Goal: Task Accomplishment & Management: Use online tool/utility

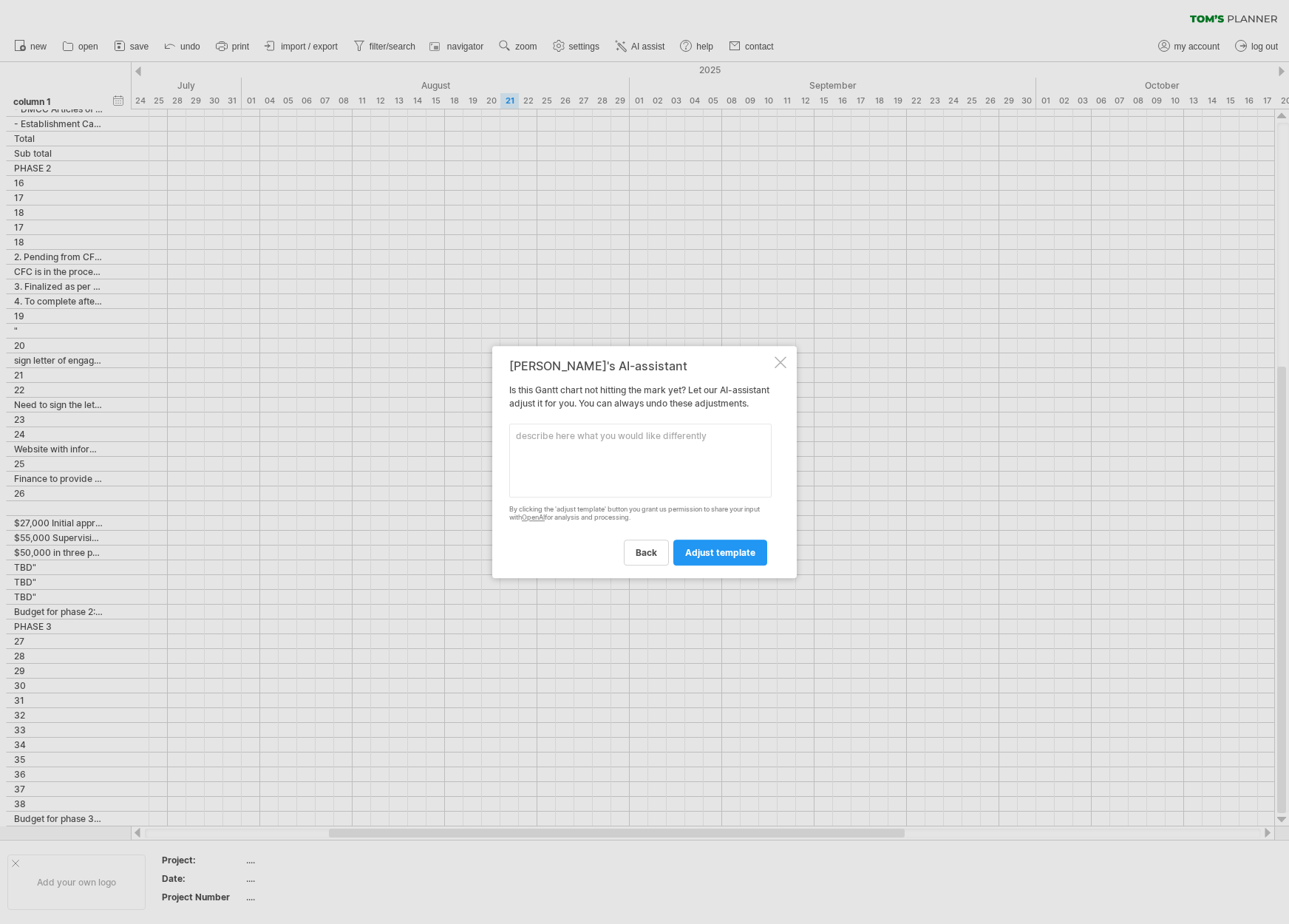
click at [594, 464] on textarea at bounding box center [640, 460] width 262 height 74
type textarea "p"
type textarea "Please adjust this project"
click at [743, 558] on span "adjust template" at bounding box center [720, 552] width 70 height 11
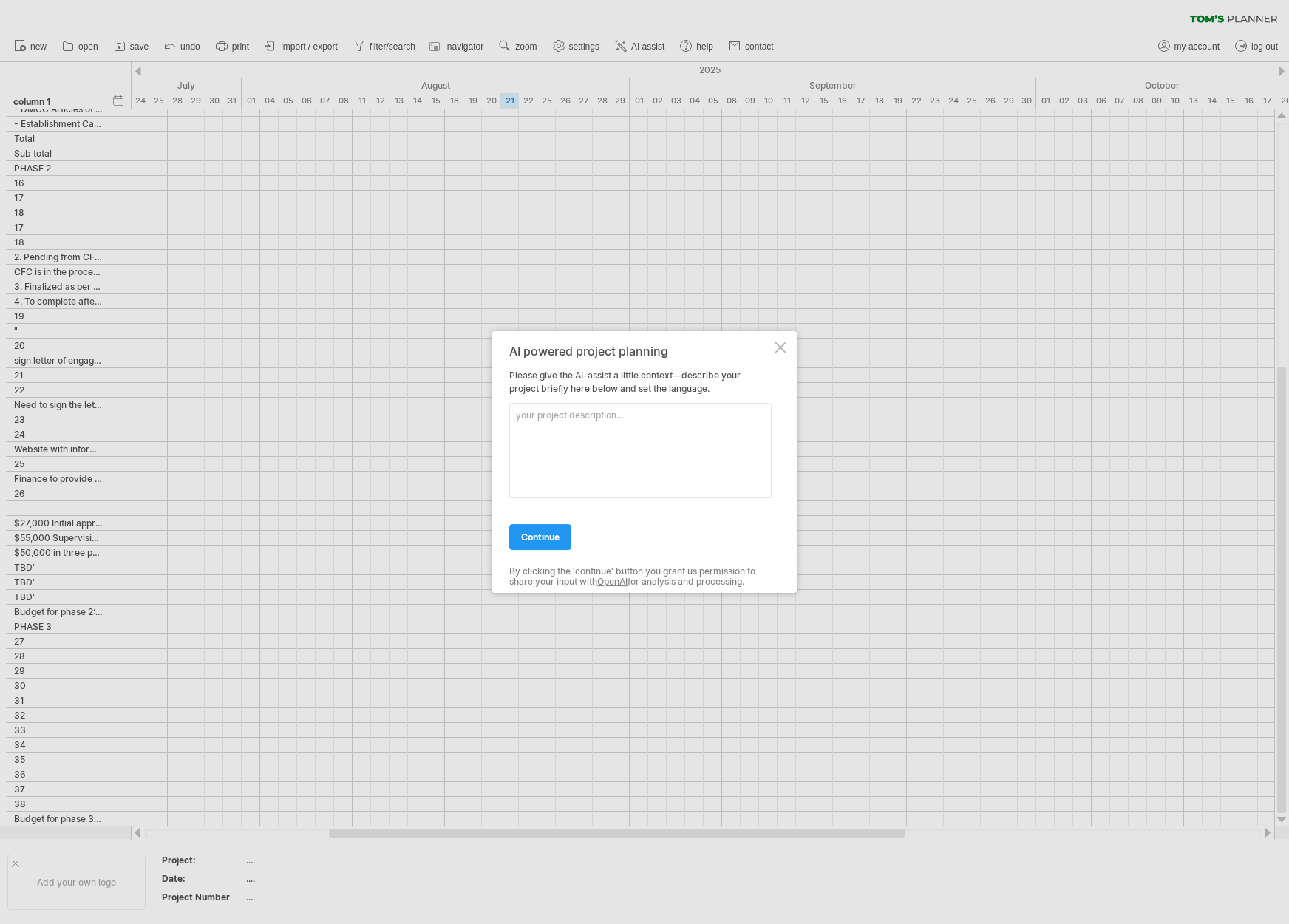
click at [777, 341] on div at bounding box center [781, 347] width 12 height 12
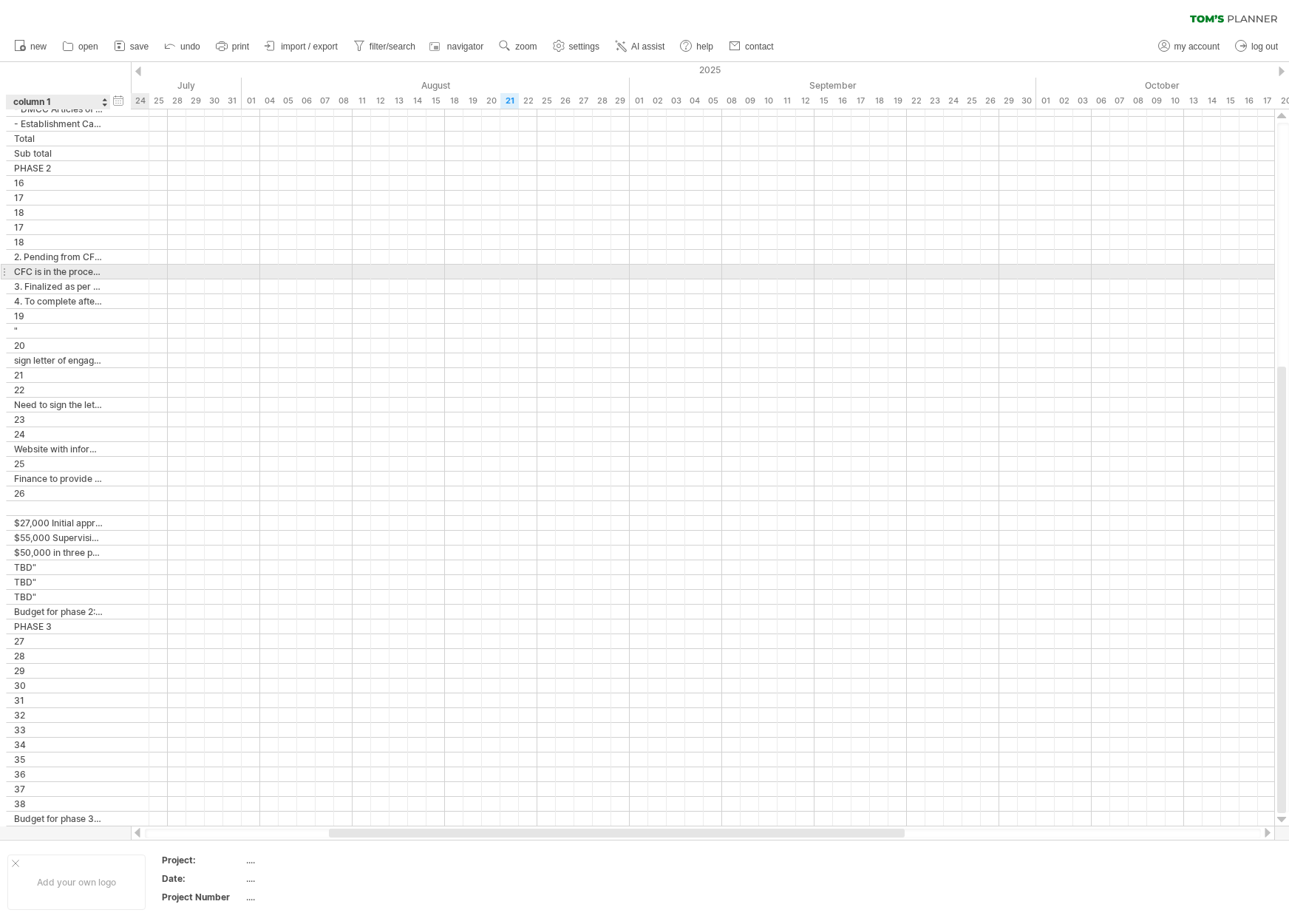
click at [99, 265] on div "CFC is in the process of reviewing the documents provided by us earlier and we …" at bounding box center [59, 271] width 89 height 14
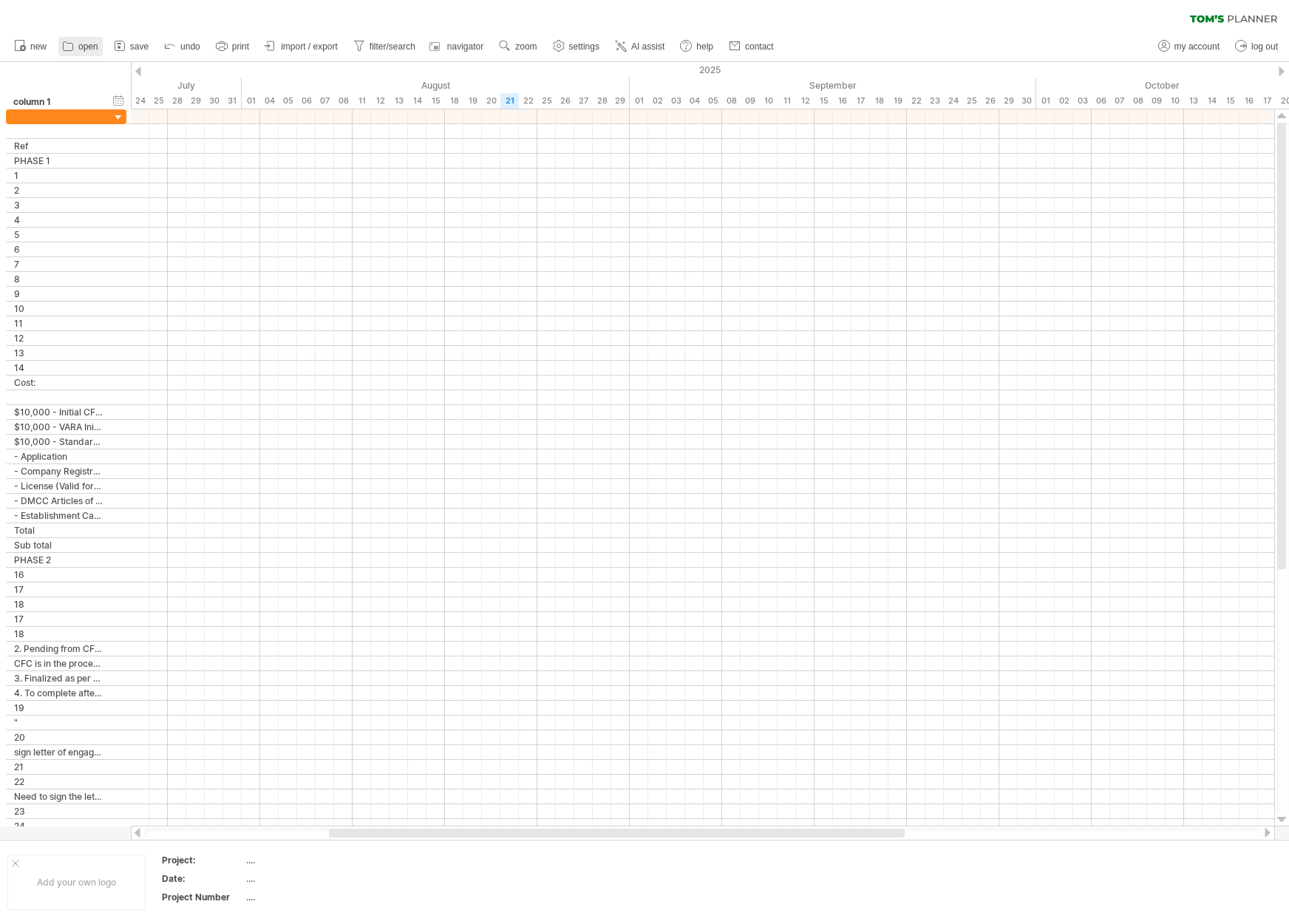
click at [67, 44] on icon at bounding box center [68, 46] width 15 height 15
click at [73, 41] on div "Trying to reach [DOMAIN_NAME] Connected again... 0% clear filter new *" at bounding box center [644, 462] width 1289 height 924
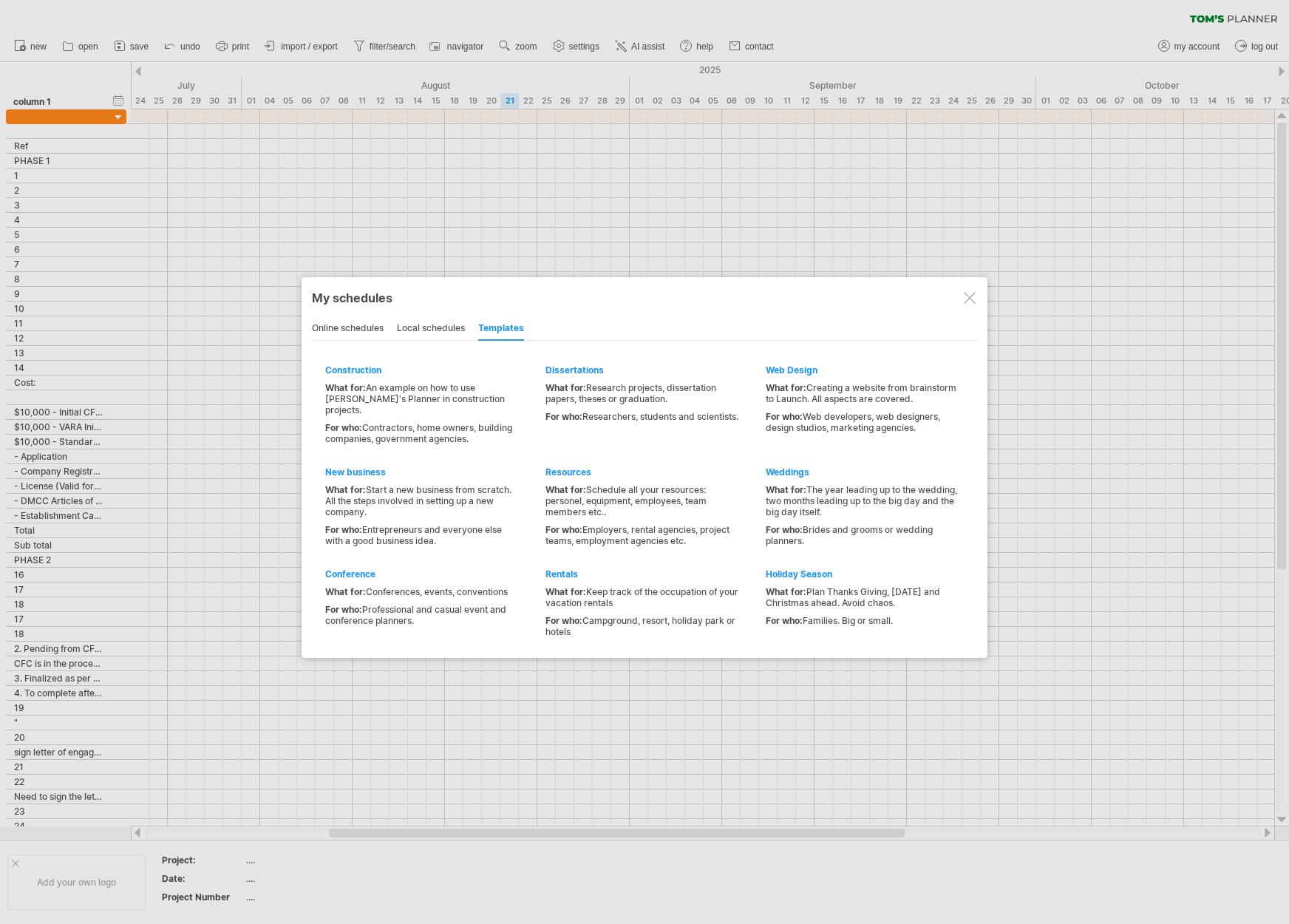
click at [417, 321] on div "local schedules" at bounding box center [431, 329] width 68 height 23
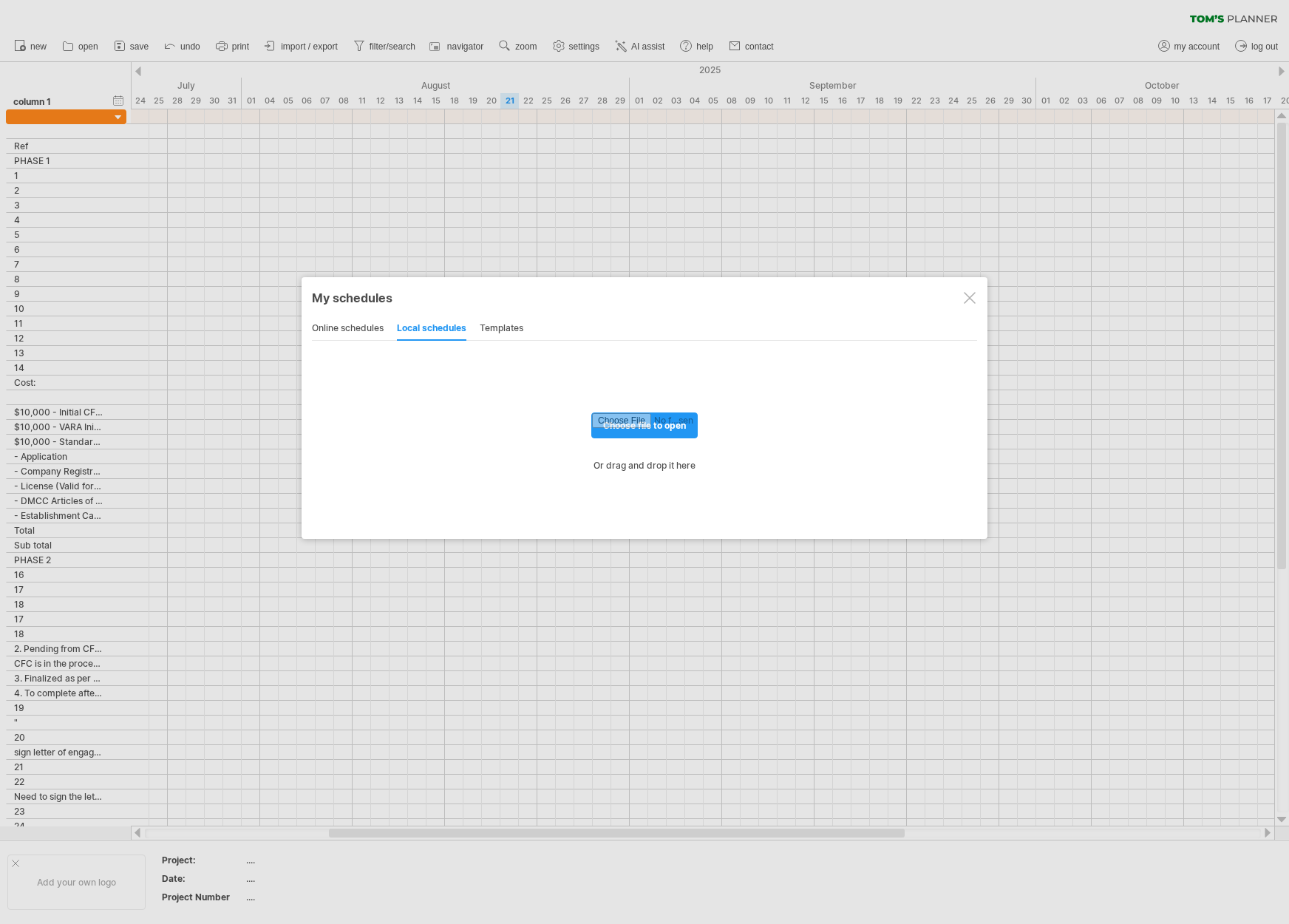
click at [338, 328] on div "online schedules" at bounding box center [347, 329] width 71 height 23
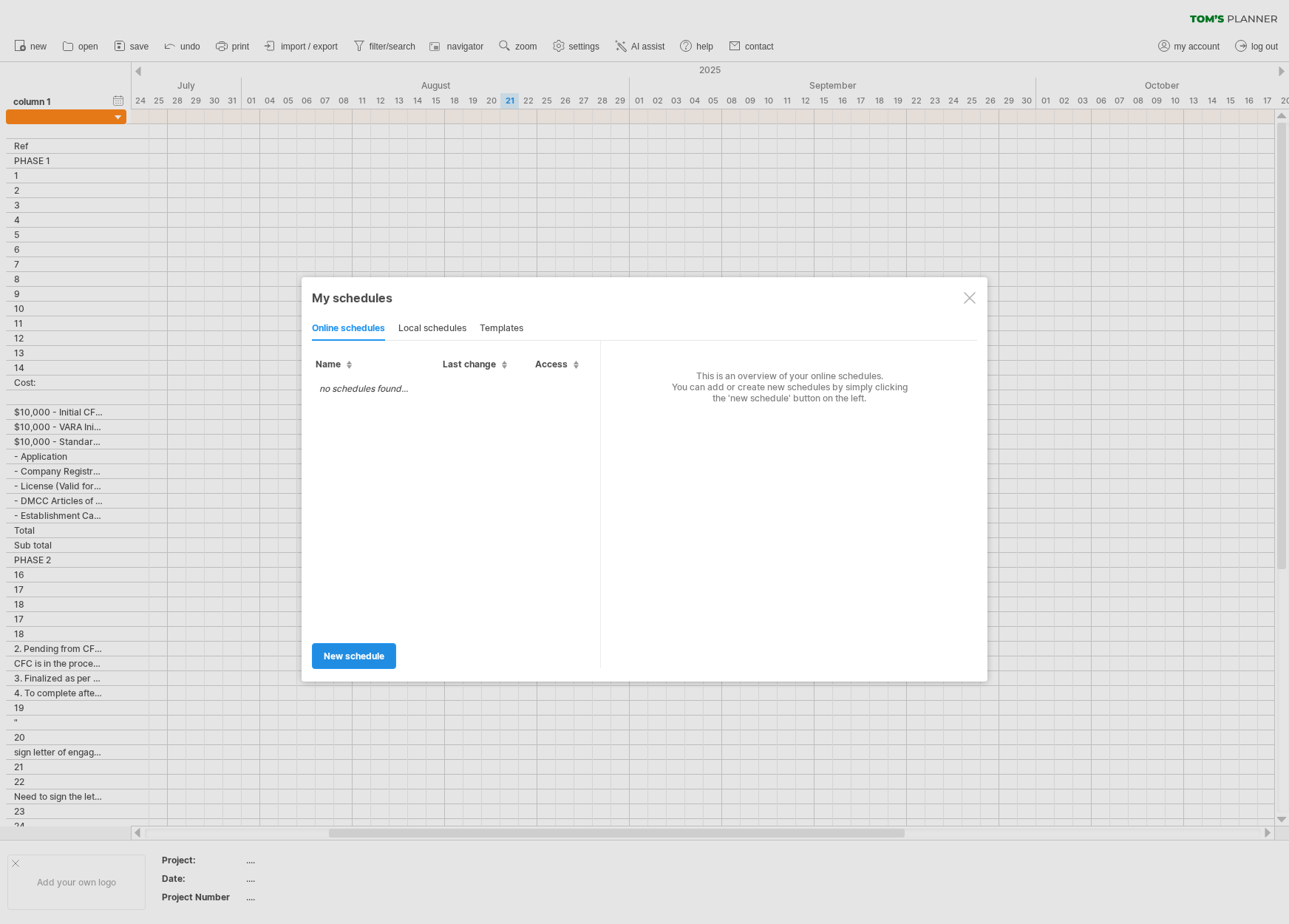
click at [350, 653] on span "new schedule" at bounding box center [353, 656] width 61 height 11
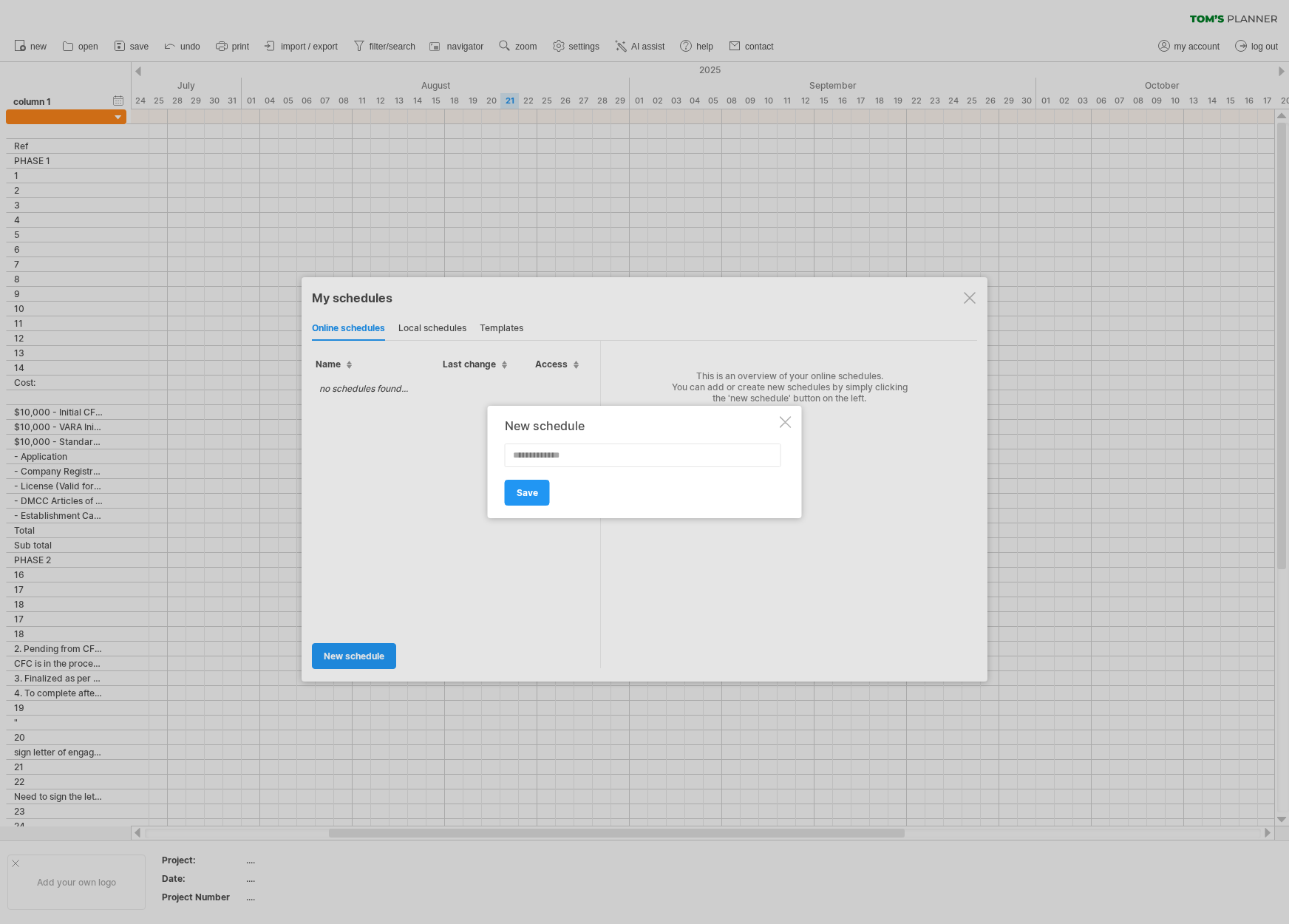
click at [781, 419] on div at bounding box center [786, 422] width 12 height 12
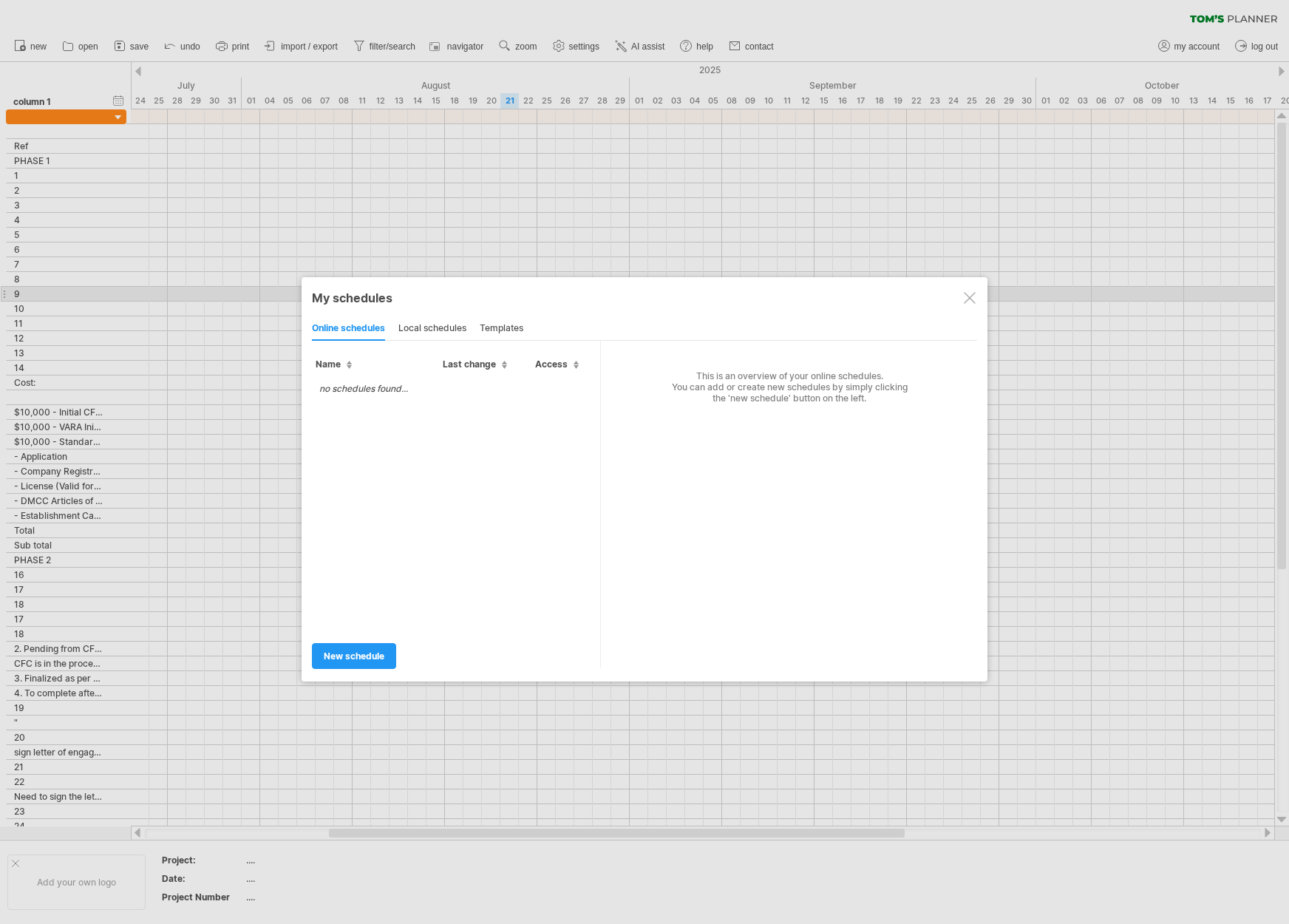
click at [973, 292] on div at bounding box center [970, 298] width 12 height 12
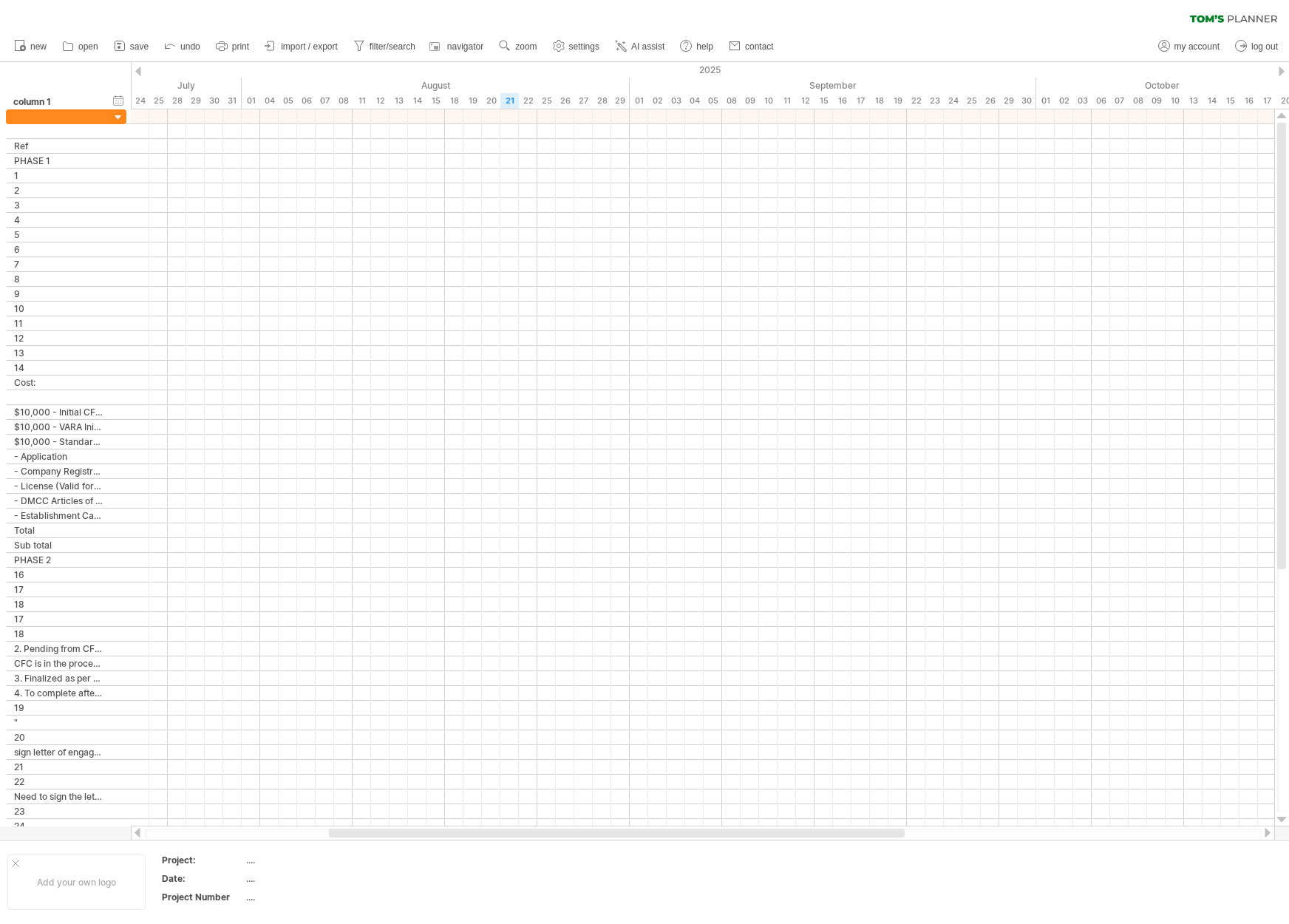
click at [1224, 20] on icon at bounding box center [1206, 19] width 34 height 8
